Goal: Information Seeking & Learning: Learn about a topic

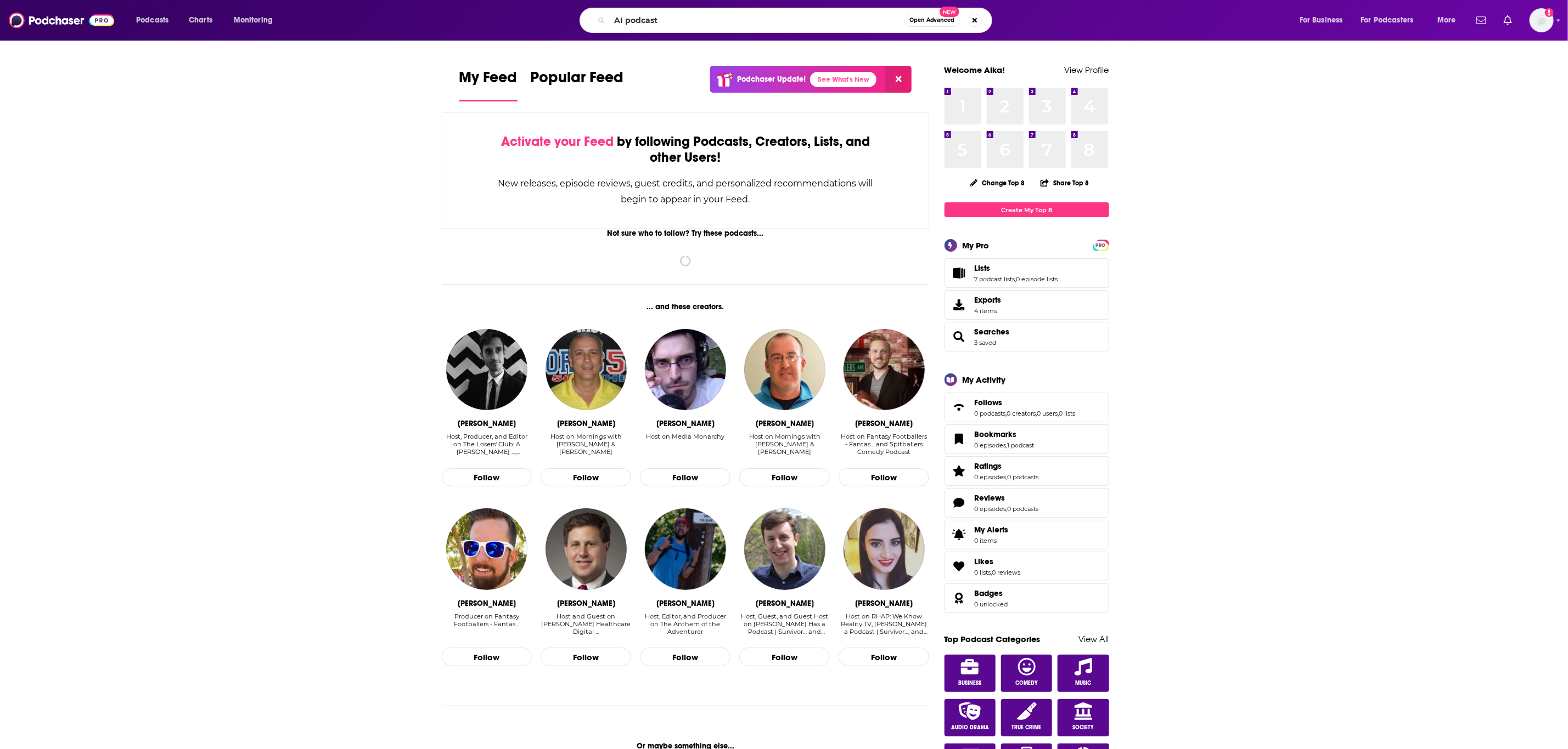
type input "AI podcast"
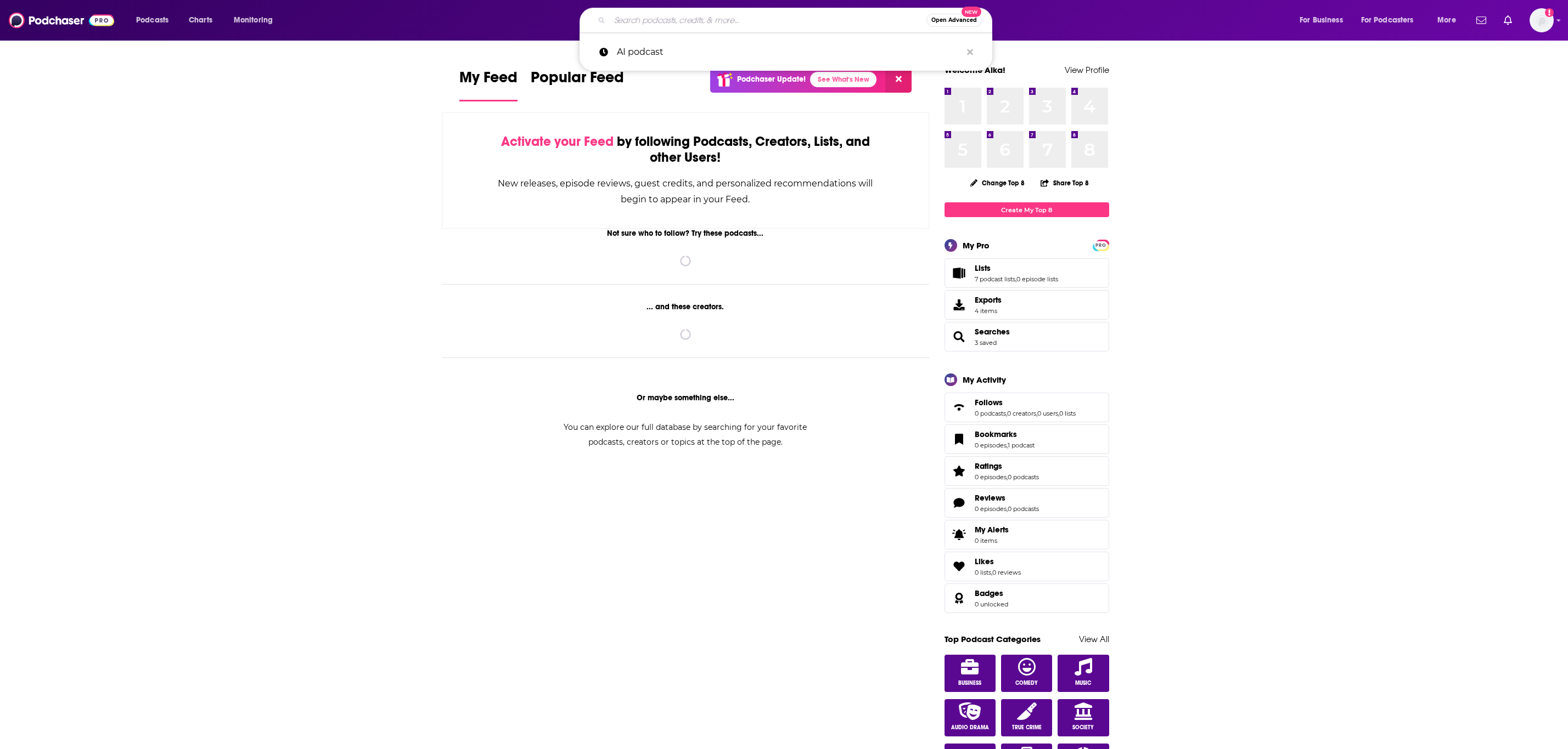
click at [648, 25] on input "Search podcasts, credits, & more..." at bounding box center [767, 20] width 317 height 18
type input "Daliana's Game"
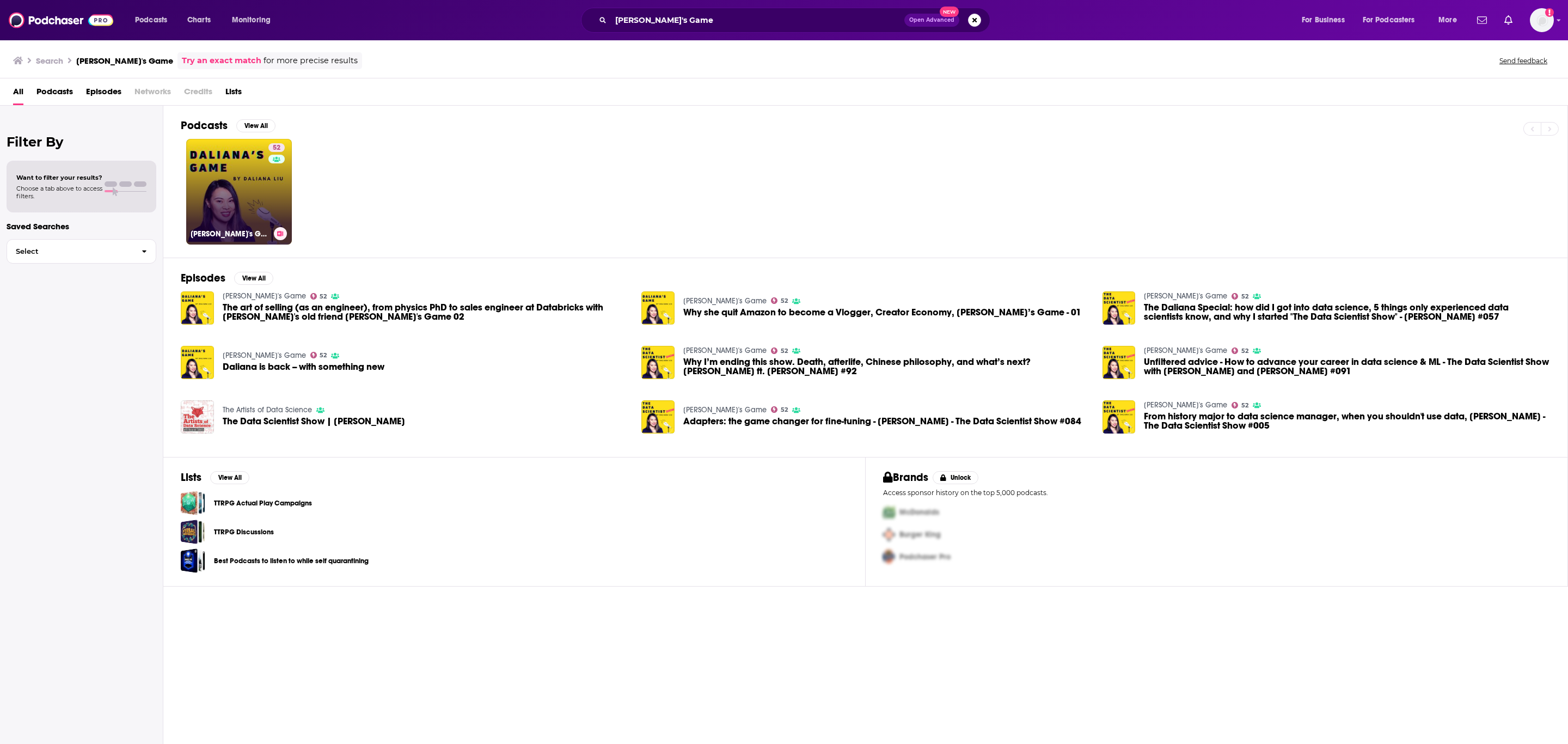
click at [229, 200] on link "52 Daliana's Game" at bounding box center [239, 192] width 106 height 106
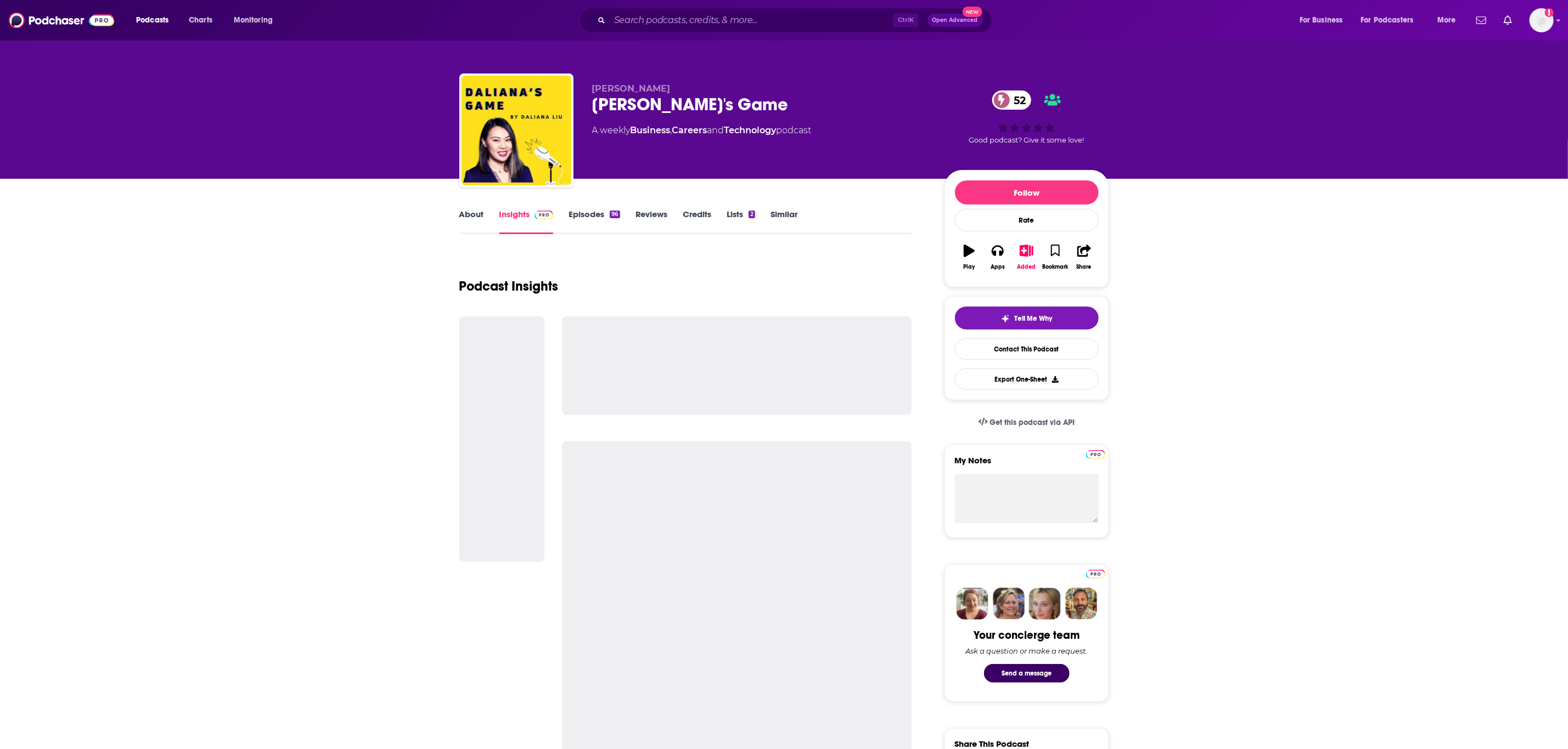
click at [461, 218] on link "About" at bounding box center [472, 222] width 25 height 25
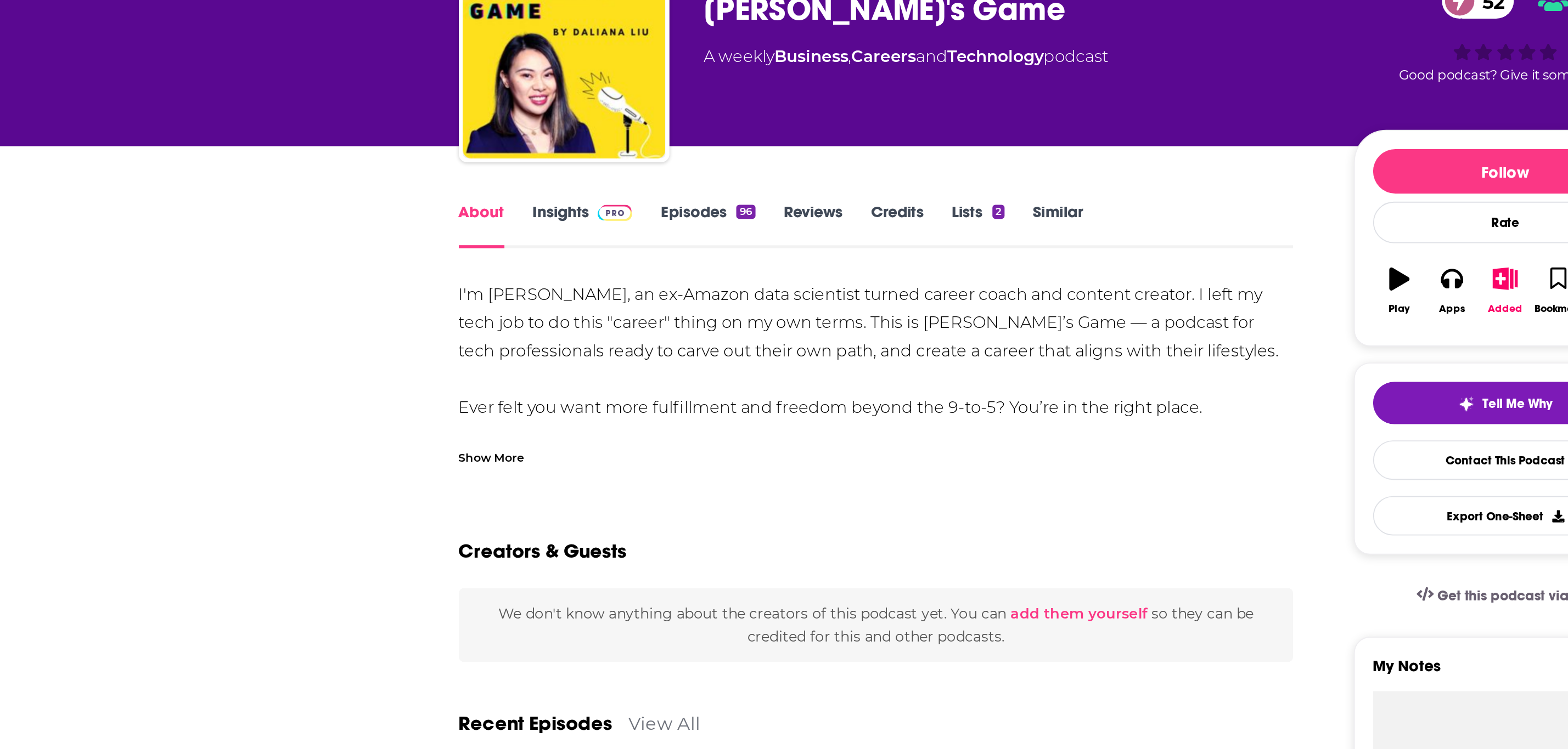
click at [545, 258] on div "I'm Daliana Liu, an ex-Amazon data scientist turned career coach and content cr…" at bounding box center [686, 321] width 452 height 138
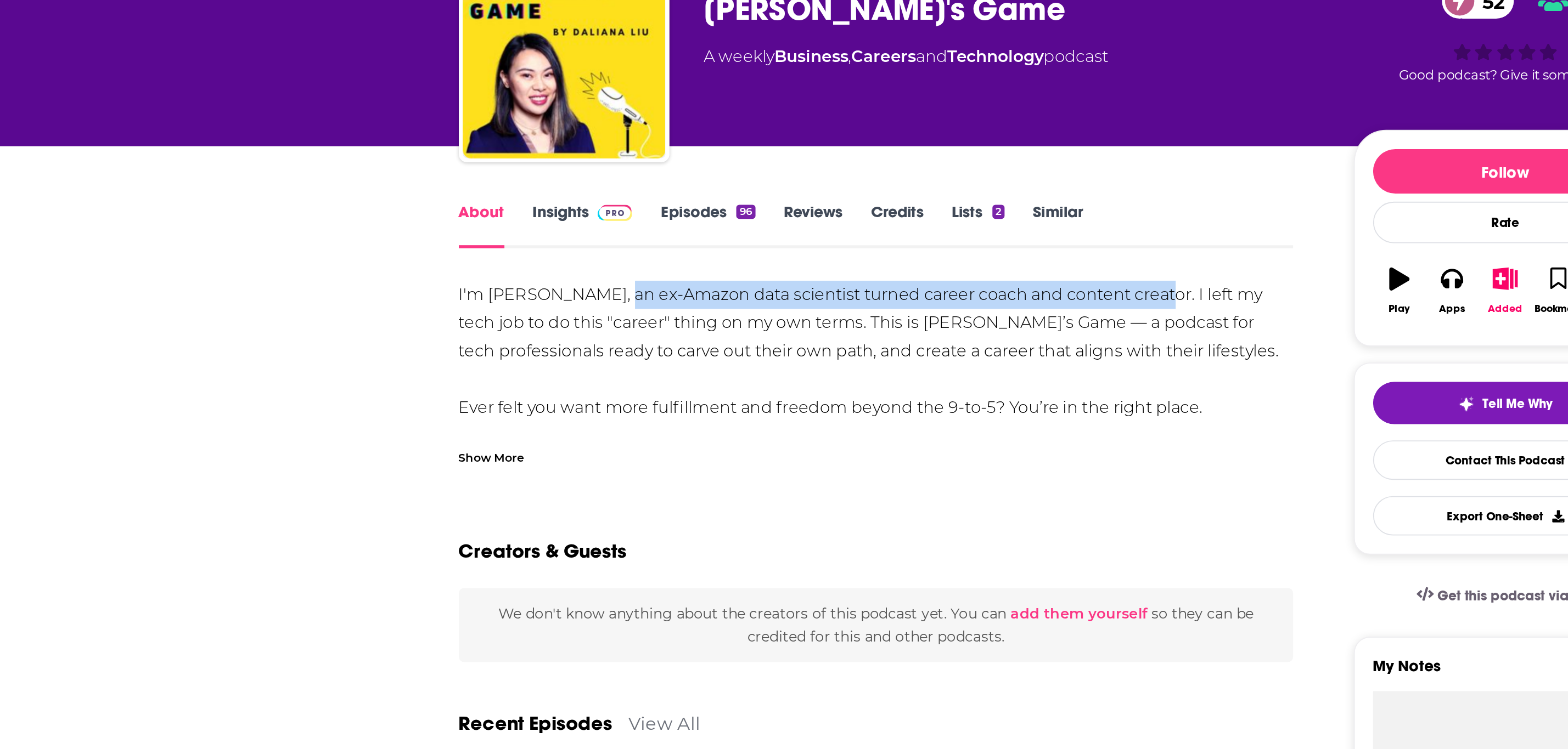
drag, startPoint x: 539, startPoint y: 260, endPoint x: 828, endPoint y: 261, distance: 289.0
click at [828, 261] on div "I'm Daliana Liu, an ex-Amazon data scientist turned career coach and content cr…" at bounding box center [686, 321] width 452 height 138
copy div "ex-Amazon data scientist turned career coach and content creator"
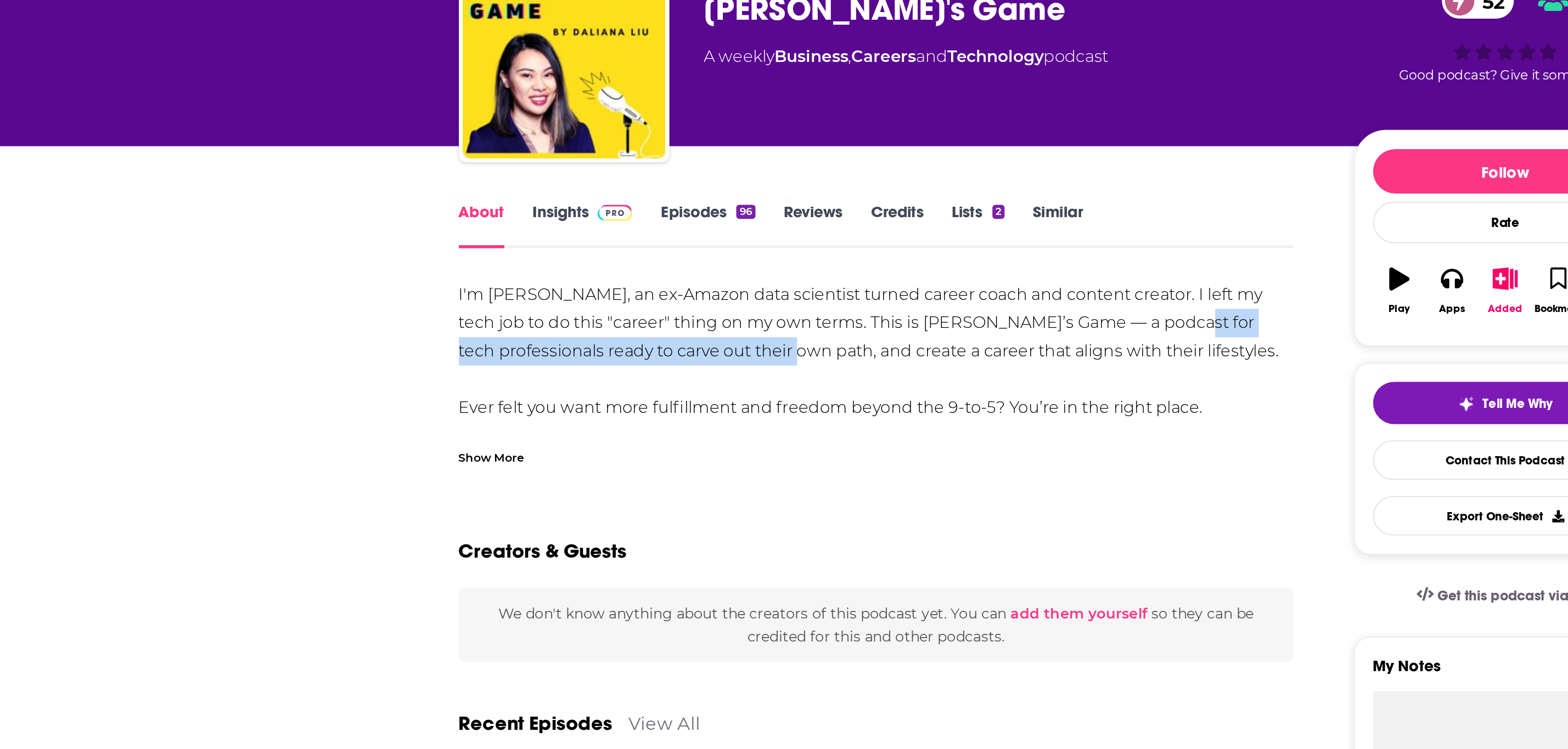
drag, startPoint x: 814, startPoint y: 274, endPoint x: 602, endPoint y: 293, distance: 212.8
click at [602, 293] on div "I'm Daliana Liu, an ex-Amazon data scientist turned career coach and content cr…" at bounding box center [686, 321] width 452 height 138
copy div "ech professionals ready to carve out their own path"
